Goal: Task Accomplishment & Management: Manage account settings

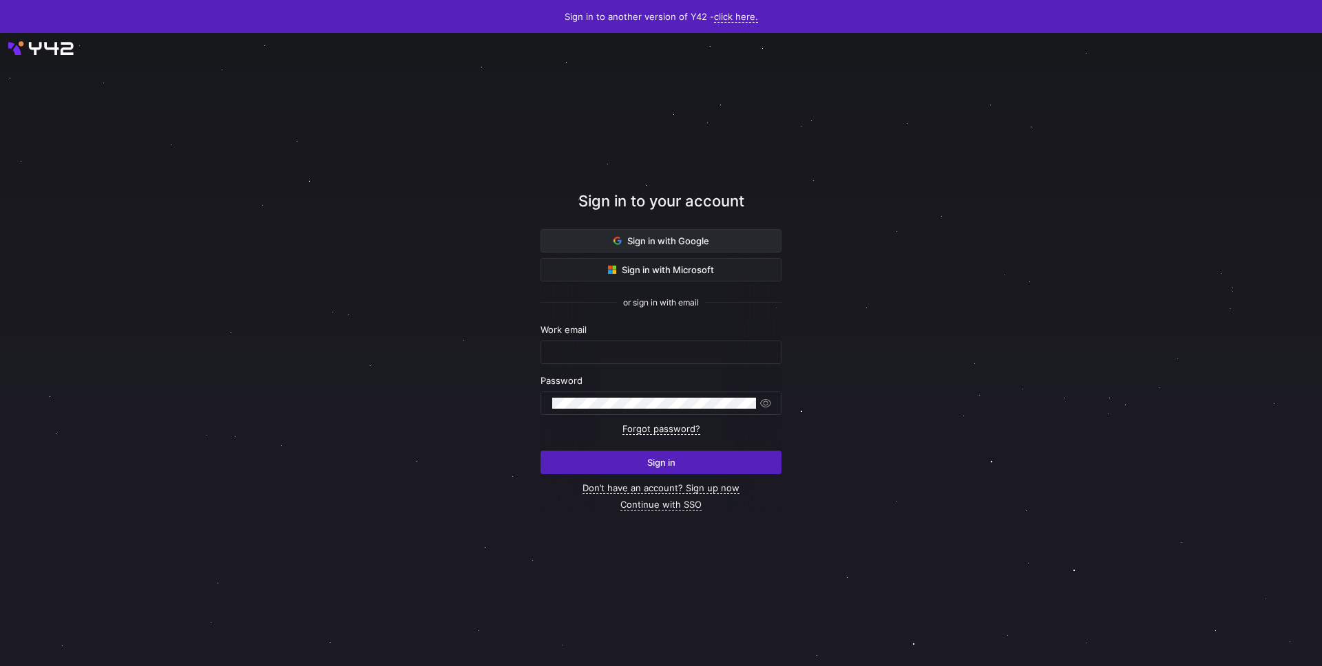
click at [689, 237] on span "Sign in with Google" at bounding box center [661, 240] width 96 height 11
